Goal: Transaction & Acquisition: Register for event/course

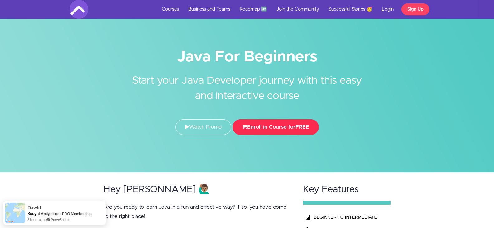
click at [271, 130] on button "Enroll in Course for FREE" at bounding box center [275, 127] width 86 height 16
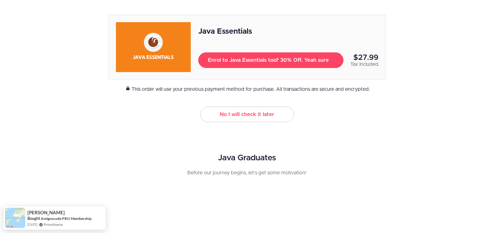
scroll to position [87, 0]
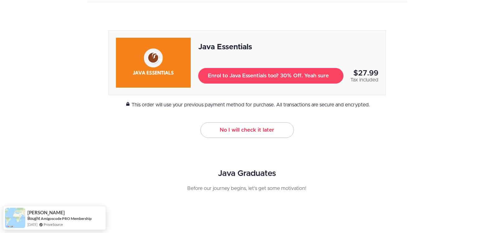
click at [262, 125] on link "No I will check it later" at bounding box center [246, 130] width 93 height 16
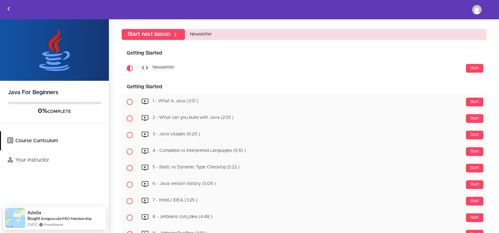
scroll to position [35, 0]
